Goal: Task Accomplishment & Management: Use online tool/utility

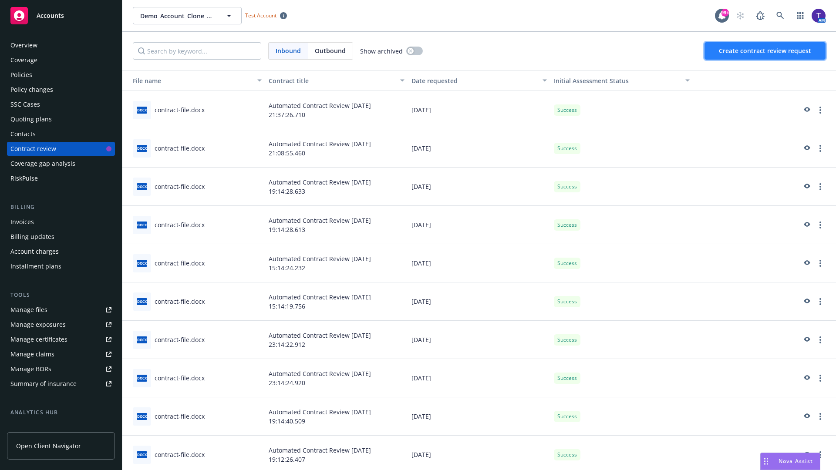
click at [765, 51] on span "Create contract review request" at bounding box center [765, 51] width 92 height 8
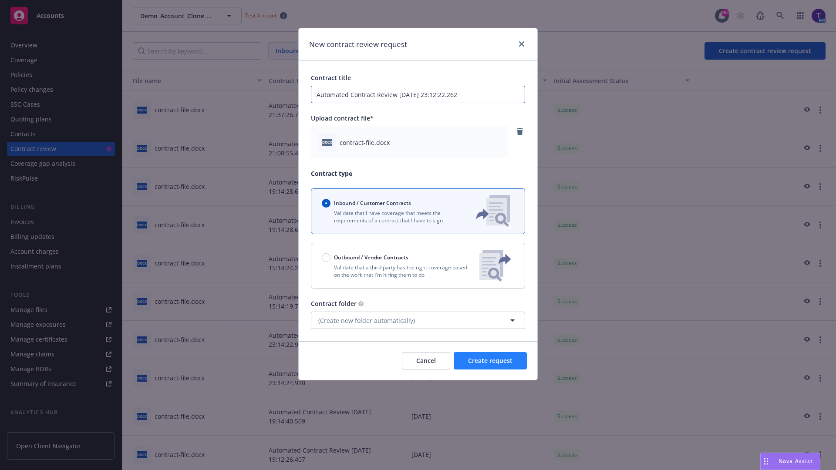
type input "Automated Contract Review [DATE] 23:12:22.262"
click at [490, 361] on span "Create request" at bounding box center [490, 361] width 44 height 8
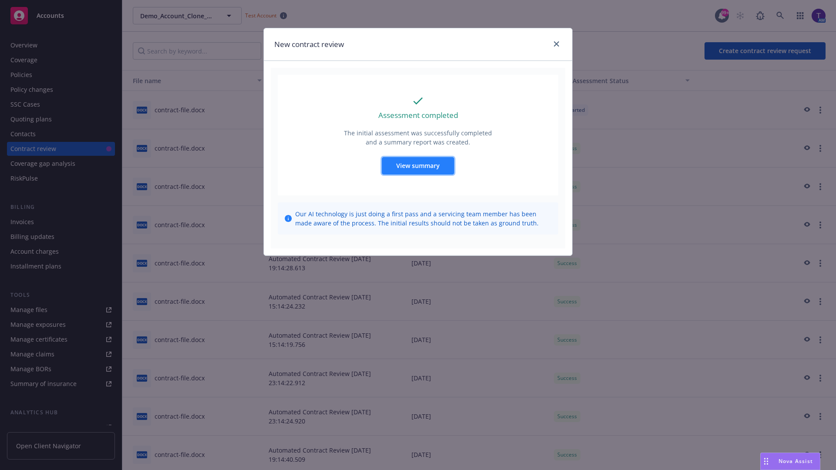
click at [418, 165] on span "View summary" at bounding box center [418, 166] width 44 height 8
